Goal: Task Accomplishment & Management: Use online tool/utility

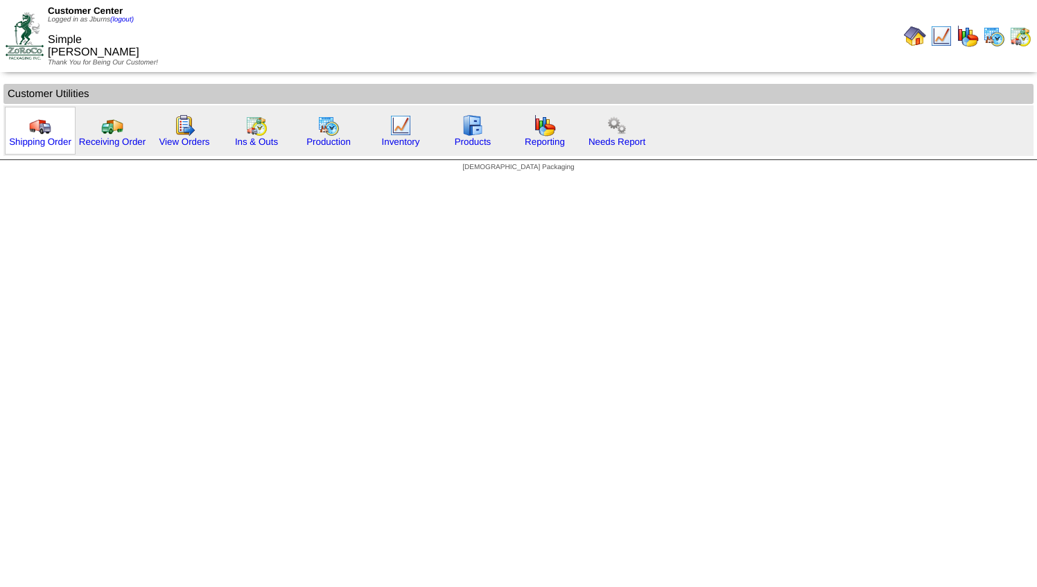
click at [42, 132] on img at bounding box center [40, 125] width 22 height 22
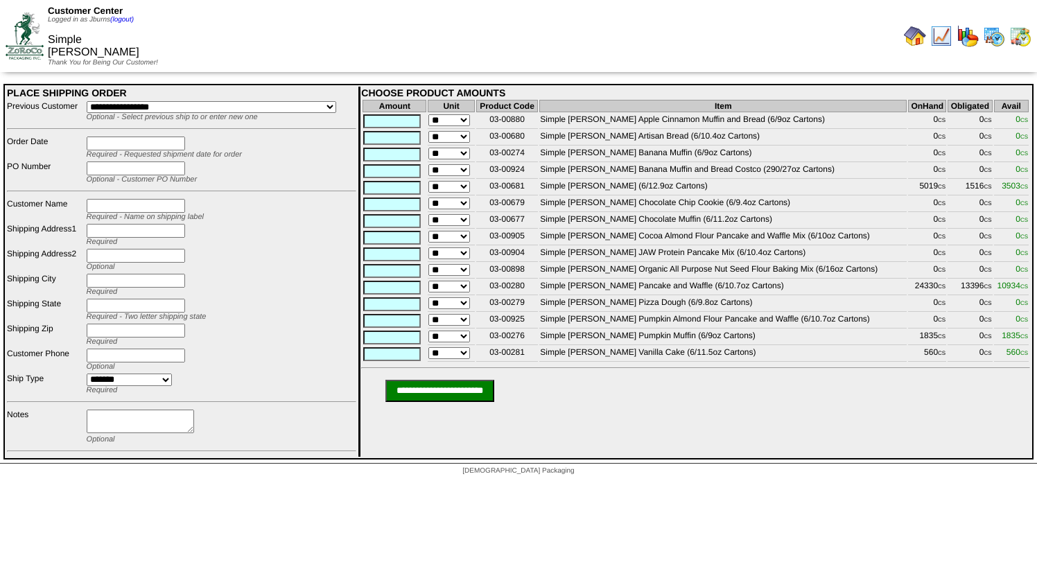
click at [31, 31] on img at bounding box center [25, 35] width 38 height 46
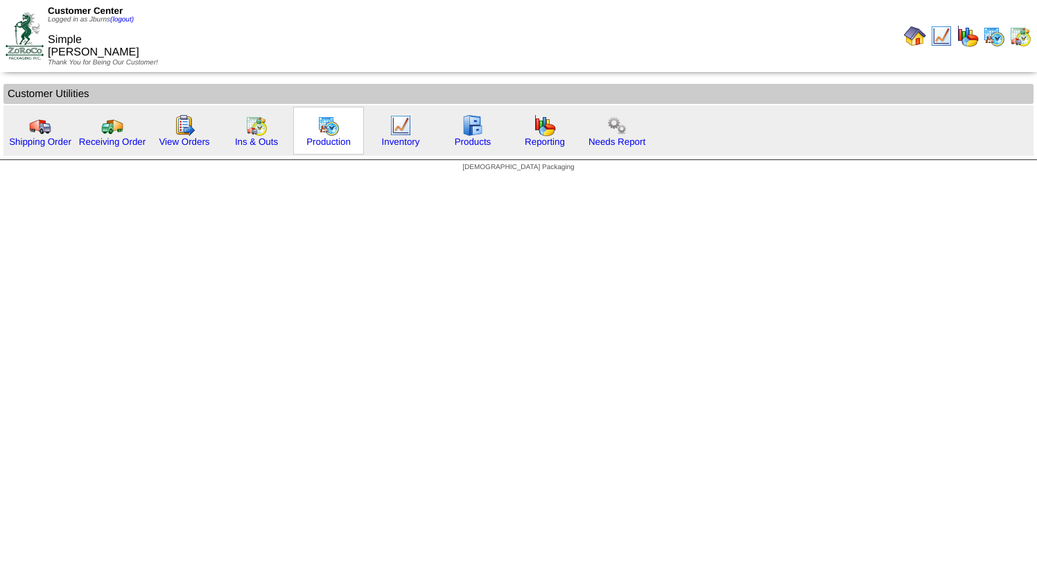
click at [319, 136] on img at bounding box center [328, 125] width 22 height 22
